Goal: Transaction & Acquisition: Obtain resource

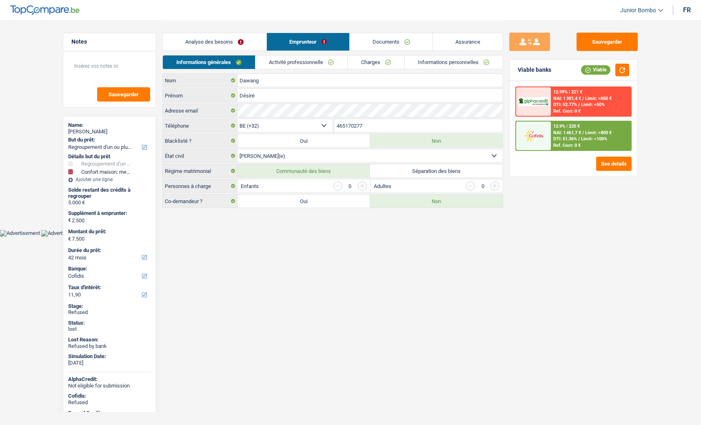
select select "refinancing"
select select "household"
select select "42"
select select "cofidis"
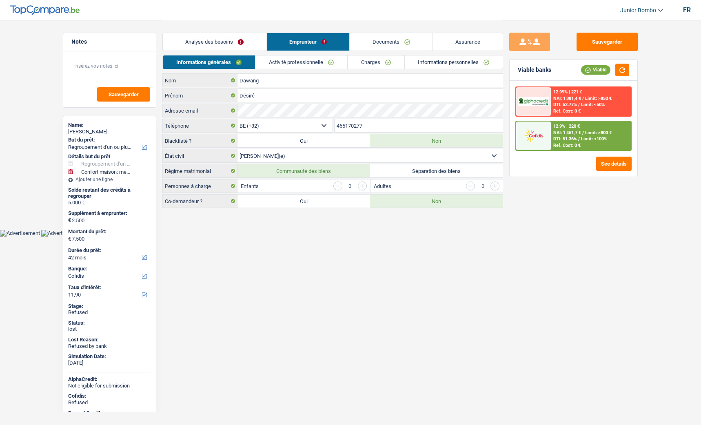
select select "32"
select select "married"
select select "privateEmployee"
select select "netSalary"
select select "mealVouchers"
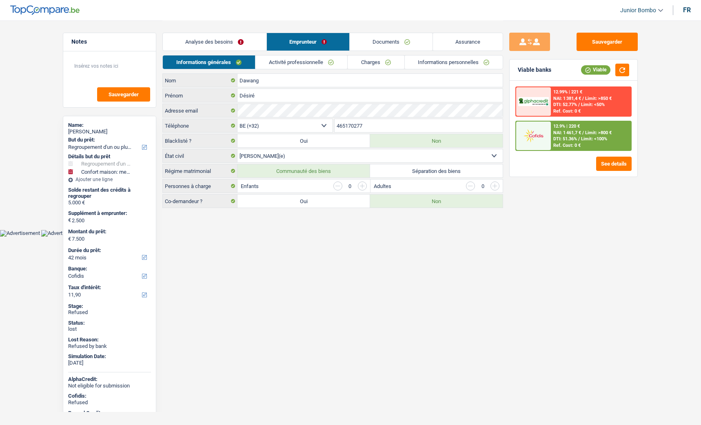
select select "BE"
select select "smallCompanies"
click at [296, 61] on link "Activité professionnelle" at bounding box center [301, 61] width 92 height 13
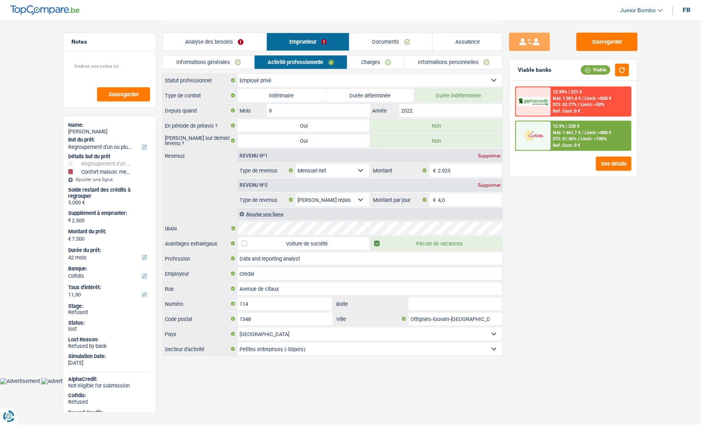
click at [377, 64] on link "Charges" at bounding box center [376, 61] width 57 height 13
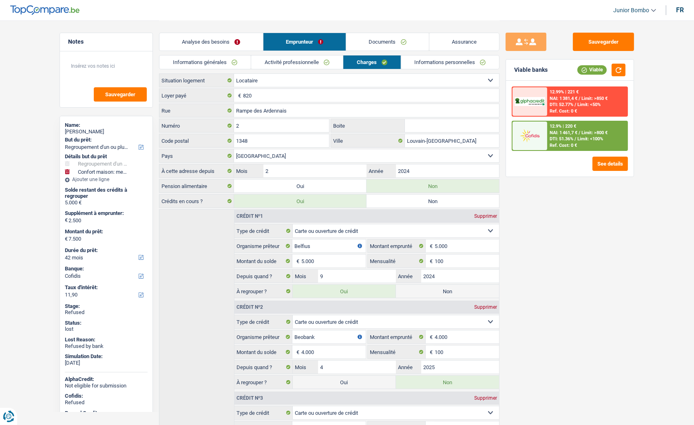
click at [198, 55] on link "Informations générales" at bounding box center [205, 61] width 91 height 13
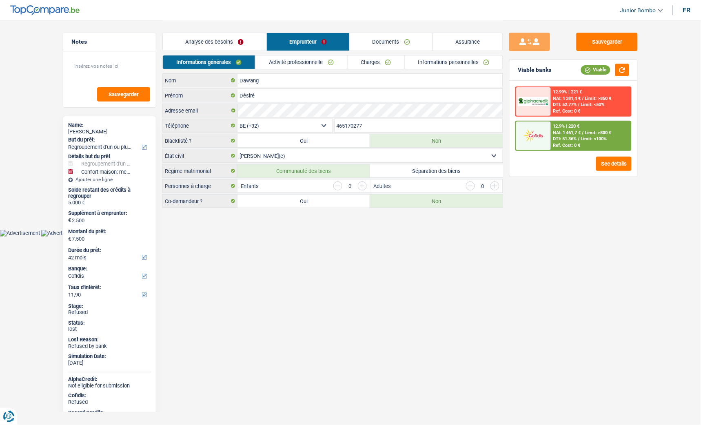
click at [230, 38] on link "Analyse des besoins" at bounding box center [215, 42] width 104 height 18
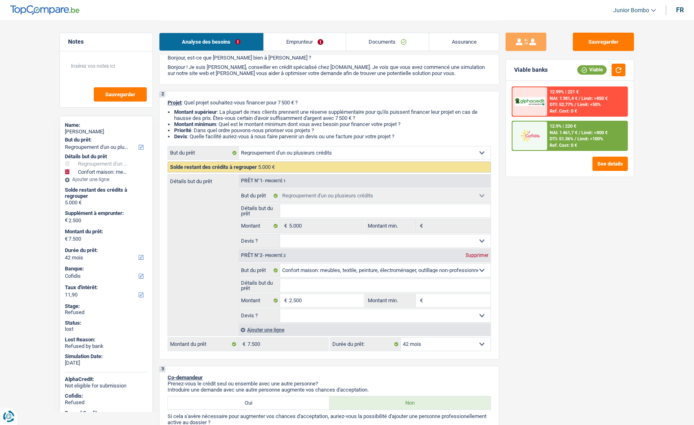
scroll to position [45, 0]
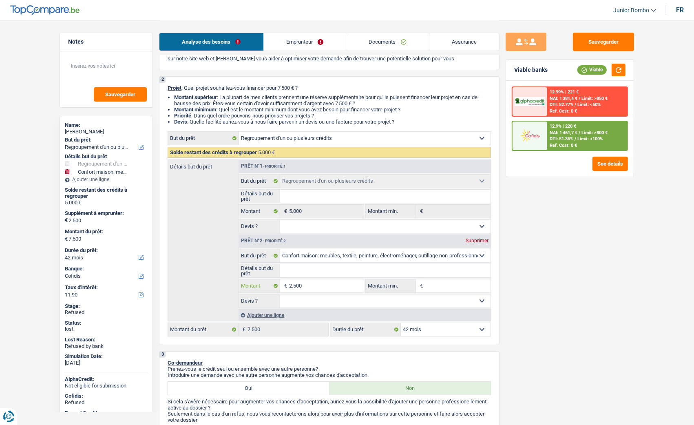
click at [319, 292] on input "2.500" at bounding box center [326, 285] width 75 height 13
type input "250"
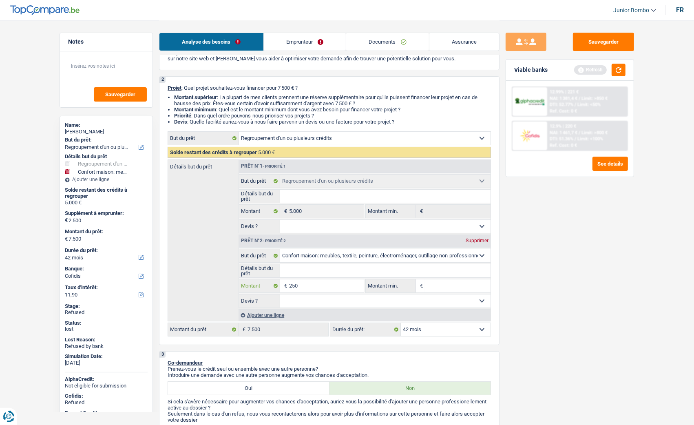
type input "2.501"
type input "7.501"
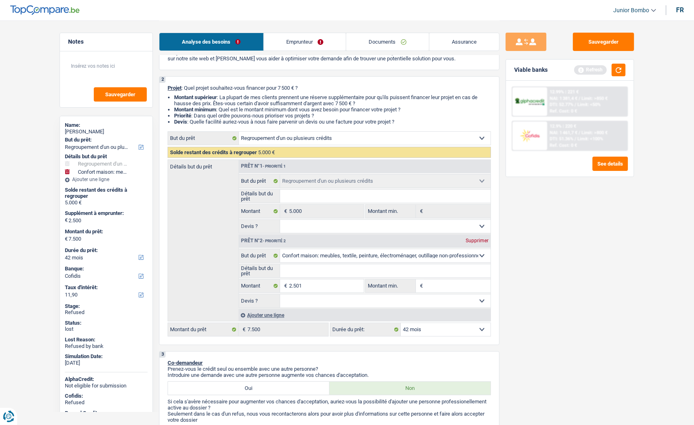
type input "7.501"
drag, startPoint x: 560, startPoint y: 337, endPoint x: 511, endPoint y: 337, distance: 48.6
click at [560, 336] on div "Sauvegarder Viable banks Refresh 12.99% | 221 € NAI: 1 381,4 € / Limit: >850 € …" at bounding box center [570, 222] width 141 height 379
select select "48"
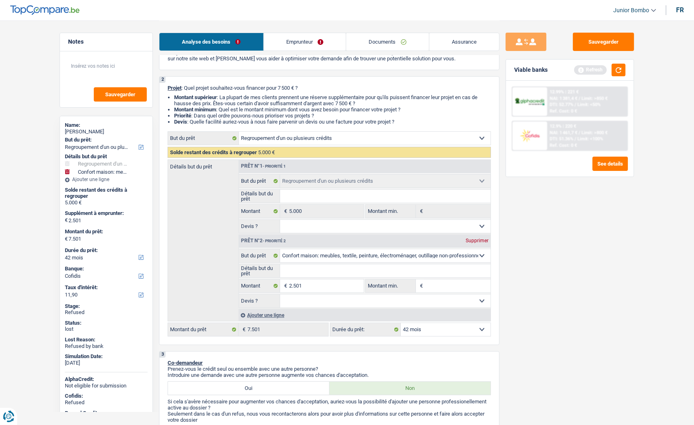
select select "48"
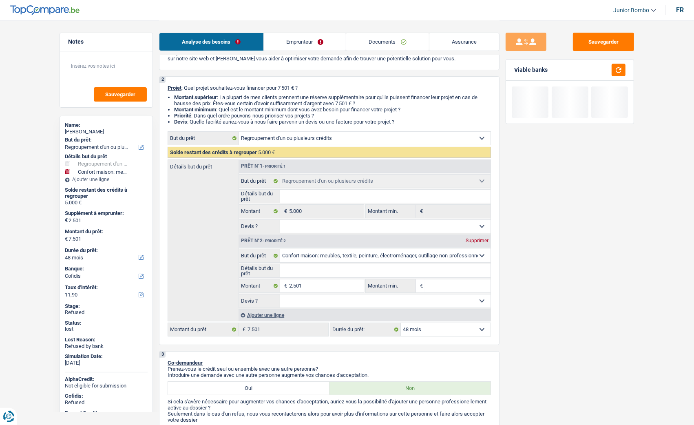
click at [455, 333] on select "12 mois 18 mois 24 mois 30 mois 36 mois 42 mois 48 mois Sélectionner une option" at bounding box center [446, 329] width 90 height 13
click at [567, 283] on div "Sauvegarder Viable banks" at bounding box center [570, 222] width 141 height 379
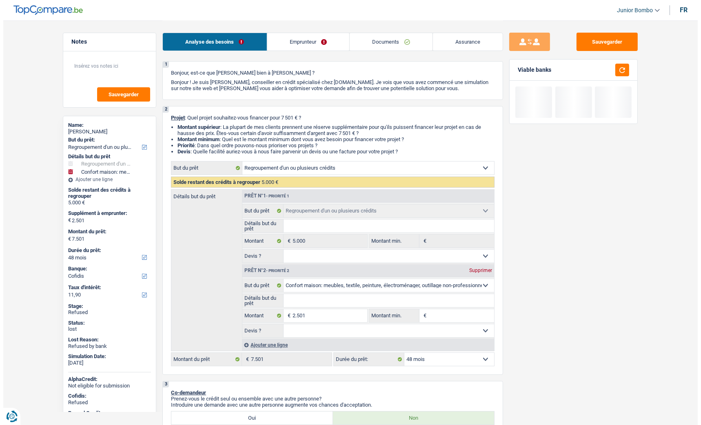
scroll to position [0, 0]
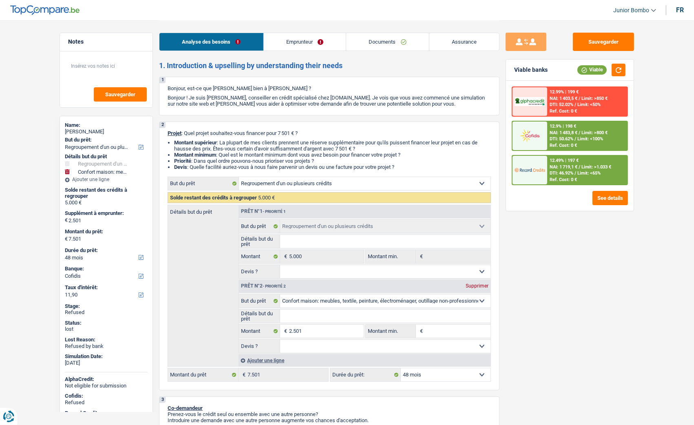
click at [595, 100] on div "12.99% | 199 € NAI: 1 403,5 € / Limit: >850 € DTI: 52.02% / Limit: <50% Ref. Co…" at bounding box center [588, 101] width 80 height 29
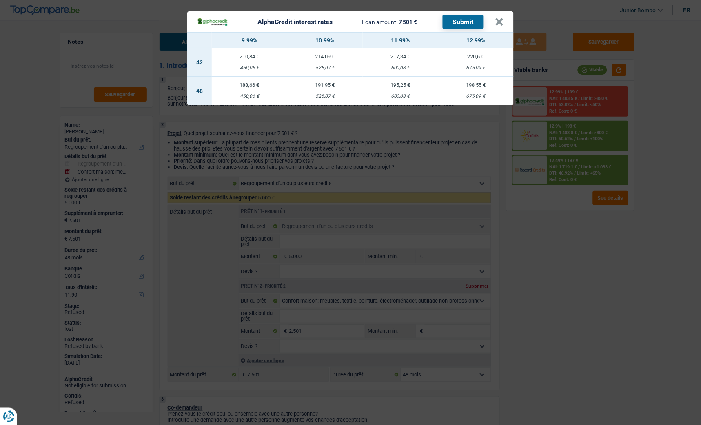
click at [588, 242] on div "AlphaCredit interest rates Loan amount: 7 501 € Submit × 9.99% 10.99% 11.99% 12…" at bounding box center [350, 212] width 701 height 425
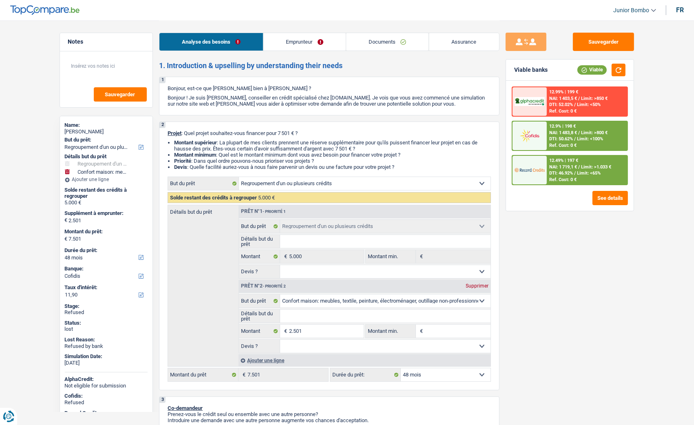
click at [617, 206] on div "12.99% | 199 € NAI: 1 403,5 € / Limit: >850 € DTI: 52.02% / Limit: <50% Ref. Co…" at bounding box center [570, 146] width 128 height 130
click at [615, 200] on button "See details" at bounding box center [610, 198] width 35 height 14
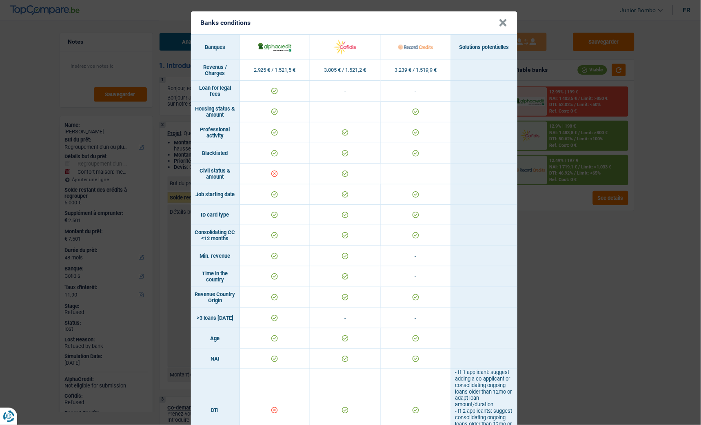
drag, startPoint x: 526, startPoint y: 273, endPoint x: 530, endPoint y: 272, distance: 4.2
click at [527, 273] on div "Banks conditions × Banques Solutions potentielles Revenus / Charges 2.925 € / 1…" at bounding box center [350, 212] width 701 height 425
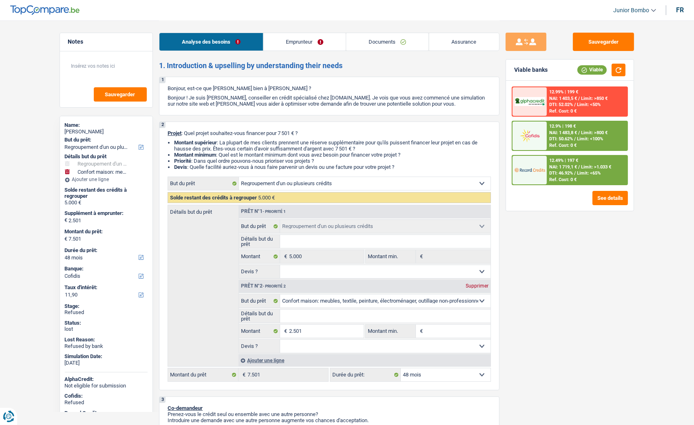
click at [298, 41] on link "Emprunteur" at bounding box center [305, 42] width 82 height 18
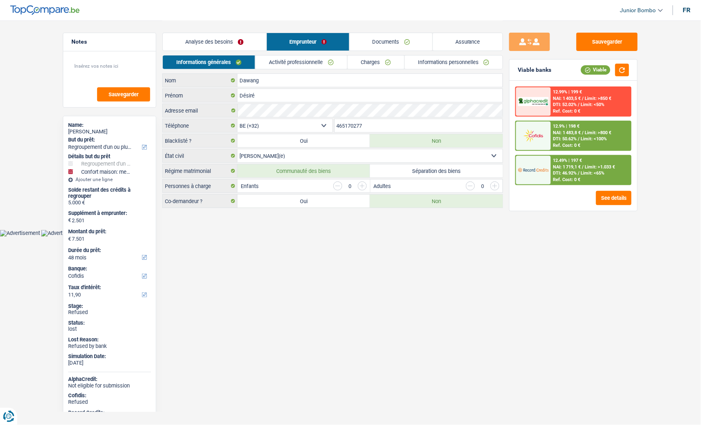
click at [413, 170] on label "Séparation des biens" at bounding box center [436, 170] width 133 height 13
click at [413, 170] on input "Séparation des biens" at bounding box center [436, 170] width 133 height 13
radio input "true"
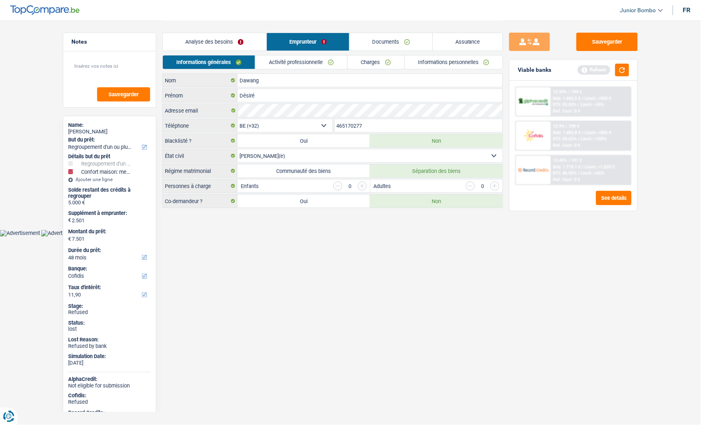
click at [336, 176] on label "Communauté des biens" at bounding box center [303, 170] width 133 height 13
click at [336, 176] on input "Communauté des biens" at bounding box center [303, 170] width 133 height 13
radio input "true"
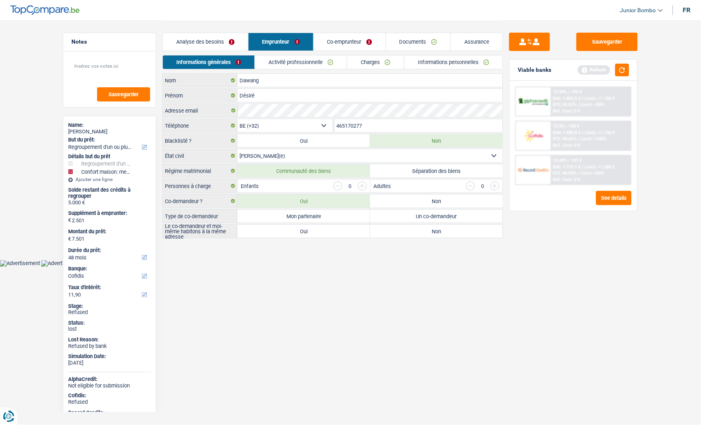
click at [432, 201] on label "Non" at bounding box center [436, 201] width 133 height 13
click at [432, 201] on input "Non" at bounding box center [436, 201] width 133 height 13
radio input "true"
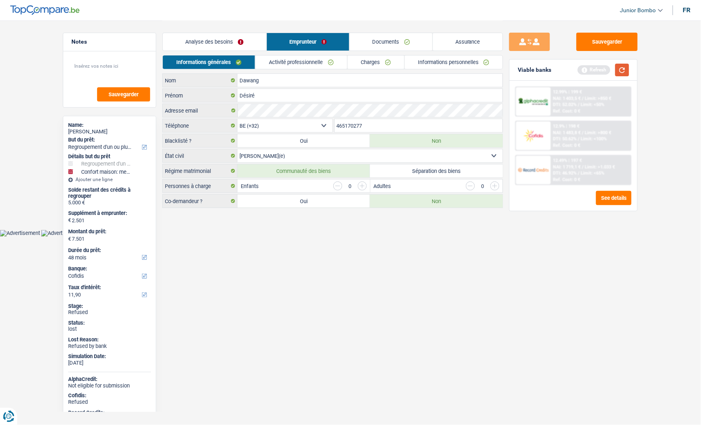
click at [621, 72] on button "button" at bounding box center [622, 70] width 14 height 13
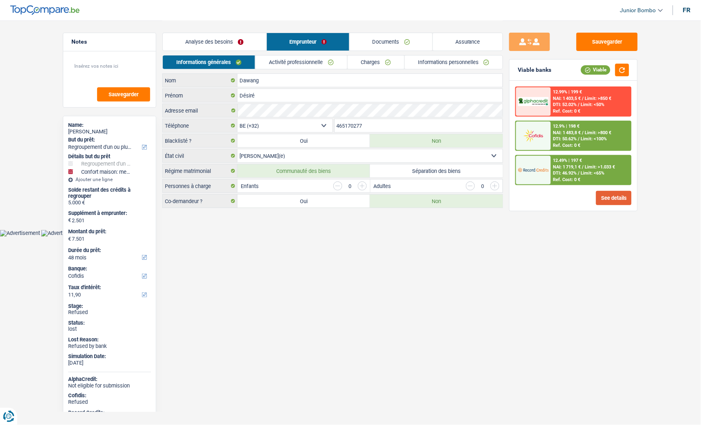
click at [607, 198] on button "See details" at bounding box center [613, 198] width 35 height 14
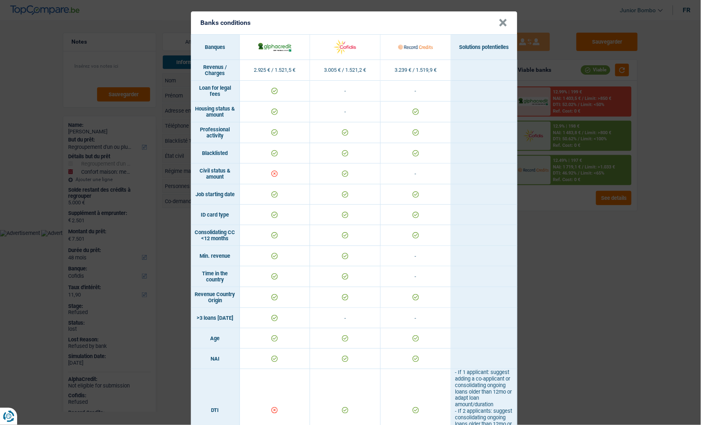
drag, startPoint x: 631, startPoint y: 293, endPoint x: 579, endPoint y: 285, distance: 52.1
click at [630, 291] on div "Banks conditions × Banques Solutions potentielles Revenus / Charges 2.925 € / 1…" at bounding box center [350, 212] width 701 height 425
